Goal: Information Seeking & Learning: Learn about a topic

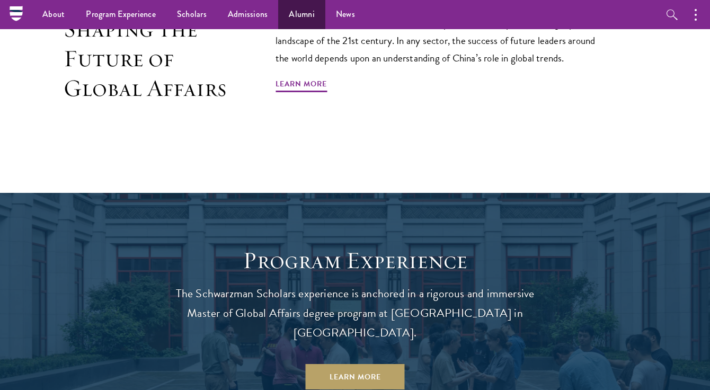
scroll to position [636, 0]
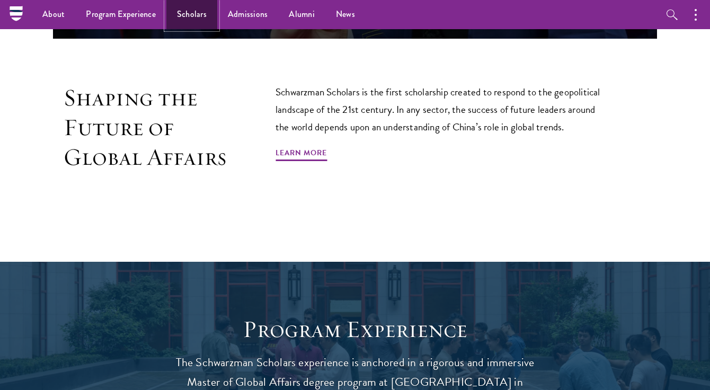
click at [200, 11] on link "Scholars" at bounding box center [191, 14] width 51 height 29
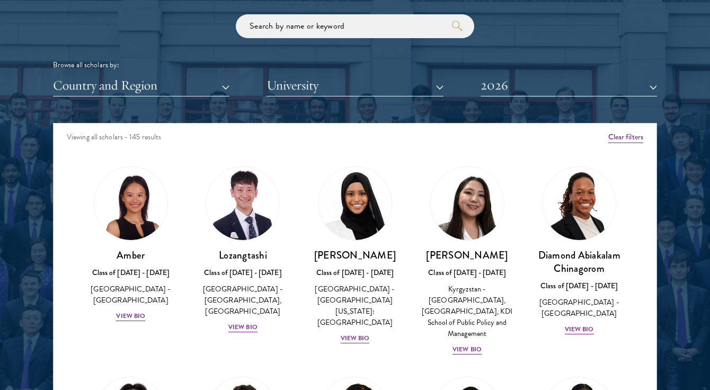
scroll to position [1343, 0]
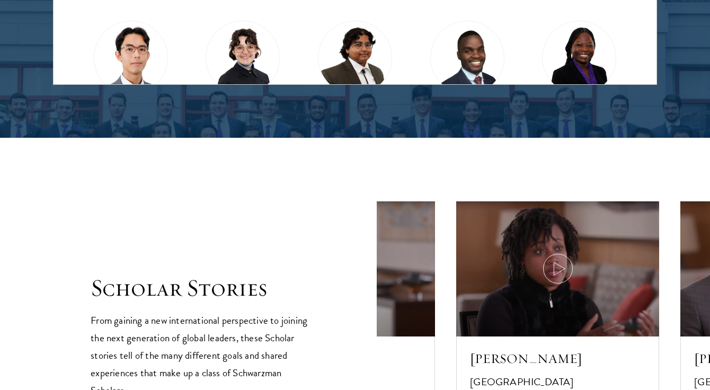
scroll to position [1625, 0]
